Goal: Task Accomplishment & Management: Manage account settings

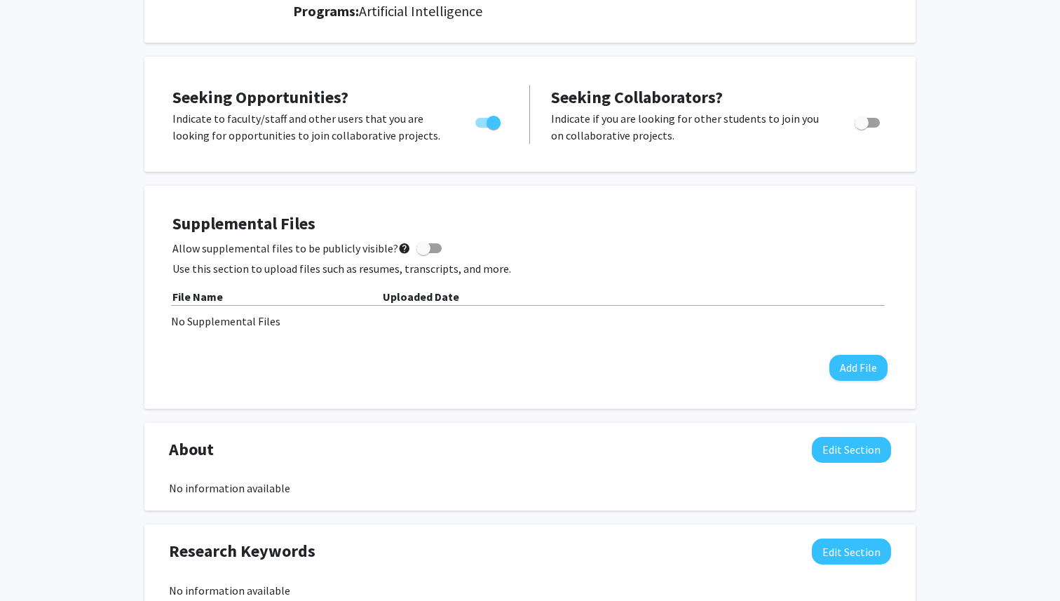
scroll to position [224, 0]
